Goal: Information Seeking & Learning: Learn about a topic

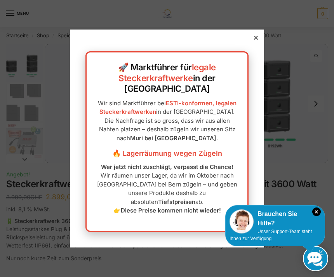
click at [259, 41] on div at bounding box center [256, 37] width 7 height 7
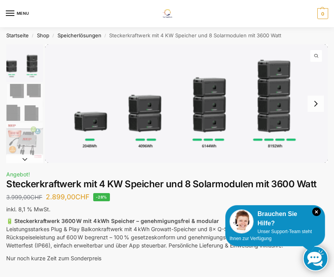
click at [257, 48] on div at bounding box center [167, 138] width 334 height 277
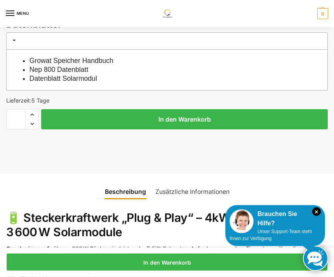
click at [314, 216] on icon "×" at bounding box center [317, 212] width 9 height 9
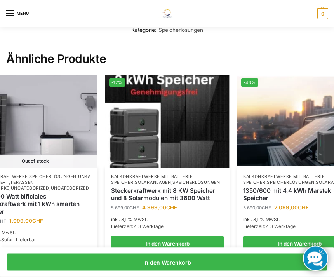
scroll to position [1376, 0]
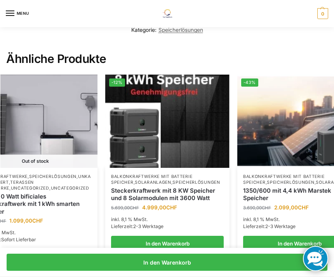
click at [147, 138] on img at bounding box center [167, 121] width 124 height 93
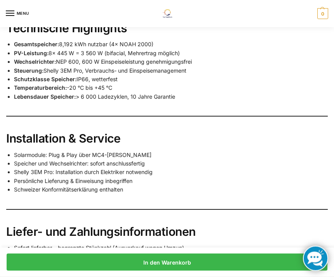
scroll to position [1144, 0]
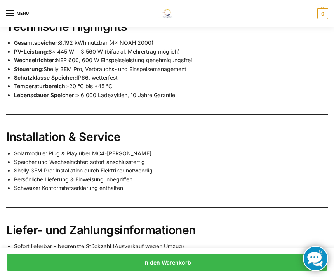
click at [237, 158] on li "Speicher und Wechselrichter: sofort anschlussfertig" at bounding box center [171, 162] width 314 height 9
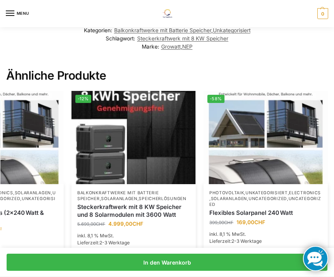
scroll to position [0, 201]
click at [117, 138] on img at bounding box center [134, 137] width 124 height 93
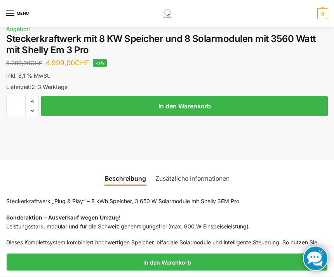
scroll to position [517, 0]
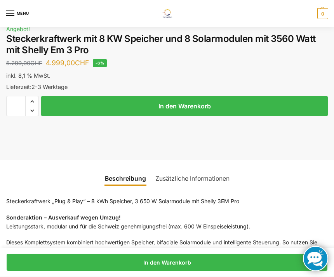
click at [206, 170] on link "Zusätzliche Informationen" at bounding box center [193, 179] width 84 height 19
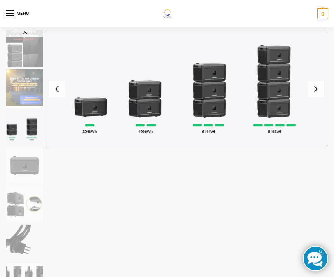
scroll to position [0, 0]
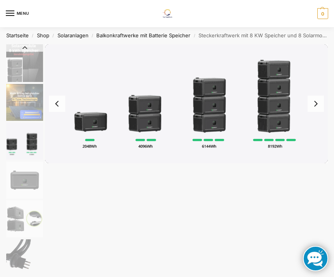
click at [278, 114] on img "3 / 9" at bounding box center [186, 103] width 283 height 119
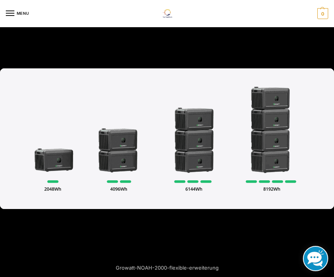
click at [263, 143] on img at bounding box center [167, 138] width 334 height 141
